Goal: Transaction & Acquisition: Book appointment/travel/reservation

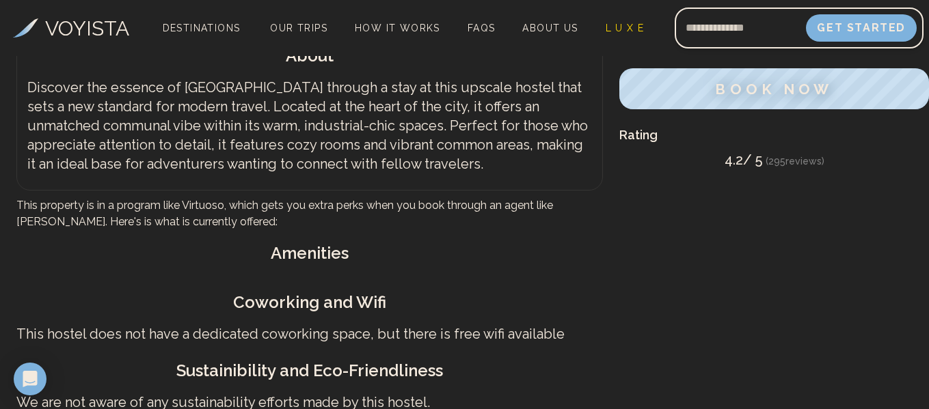
scroll to position [621, 0]
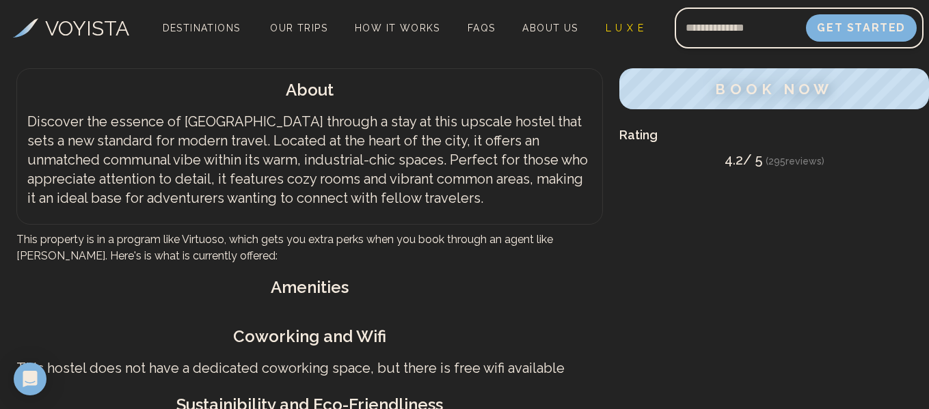
click at [924, 140] on h3 "Rating" at bounding box center [774, 135] width 310 height 19
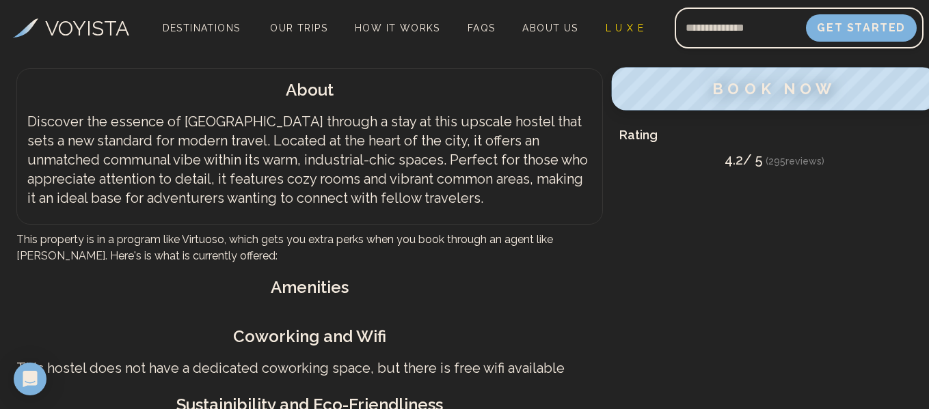
click at [793, 85] on span "BOOK NOW" at bounding box center [774, 89] width 124 height 18
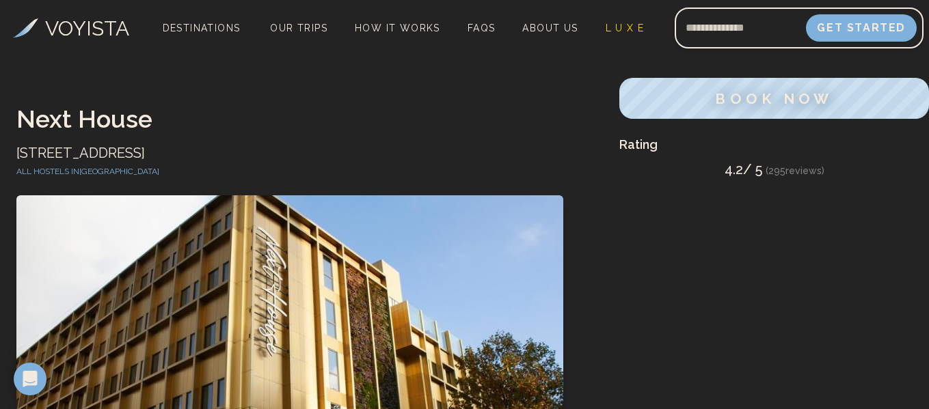
click at [77, 172] on link "All hostels in [GEOGRAPHIC_DATA]" at bounding box center [87, 172] width 143 height 10
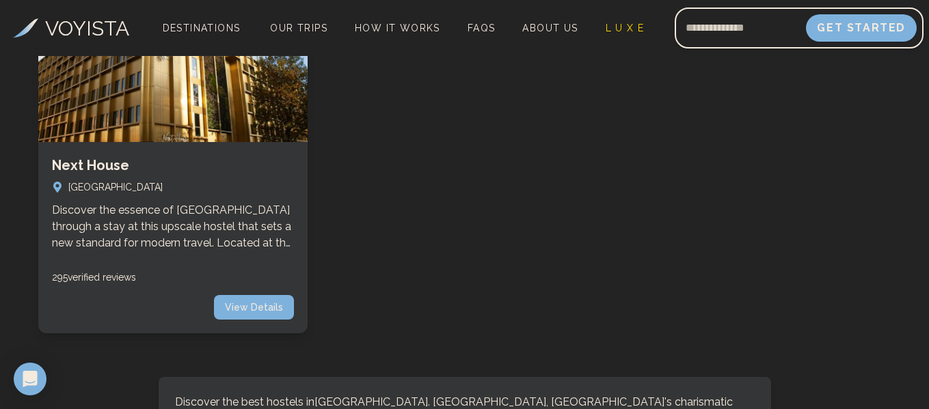
scroll to position [454, 0]
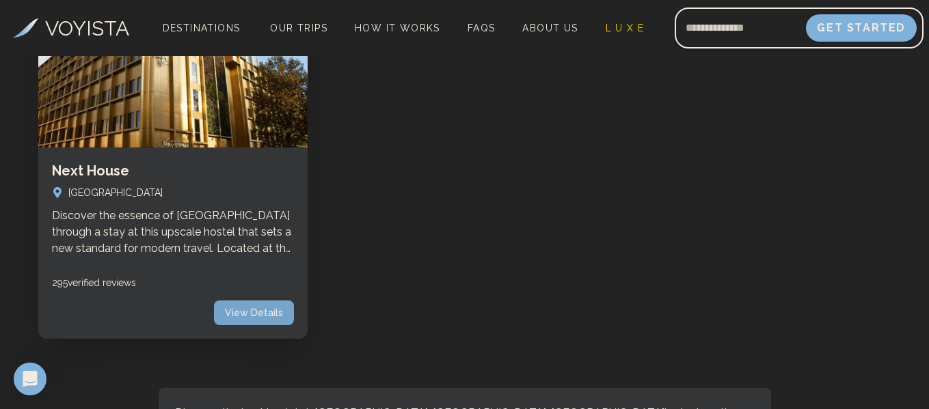
click at [241, 316] on span "View Details" at bounding box center [254, 313] width 80 height 25
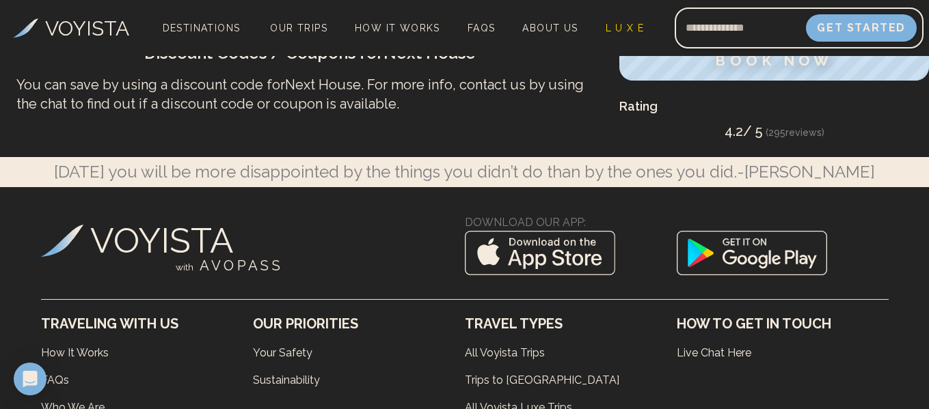
scroll to position [1054, 0]
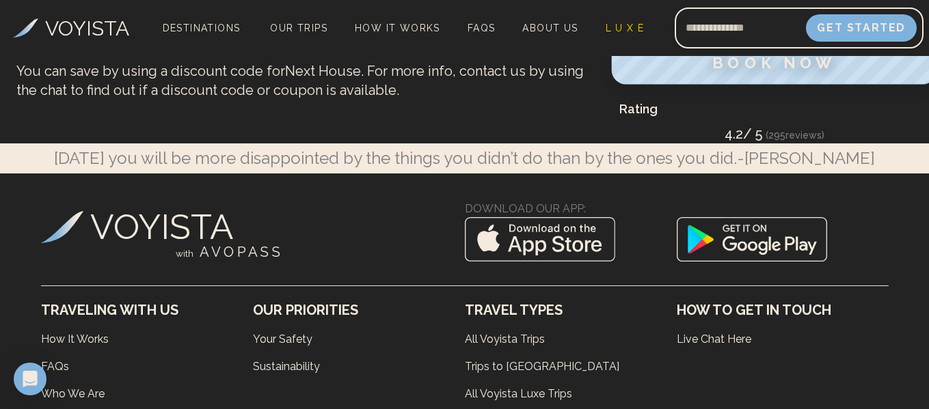
click at [782, 63] on span "BOOK NOW" at bounding box center [774, 63] width 124 height 18
click at [816, 62] on span "BOOK NOW" at bounding box center [774, 63] width 124 height 18
